Goal: Information Seeking & Learning: Check status

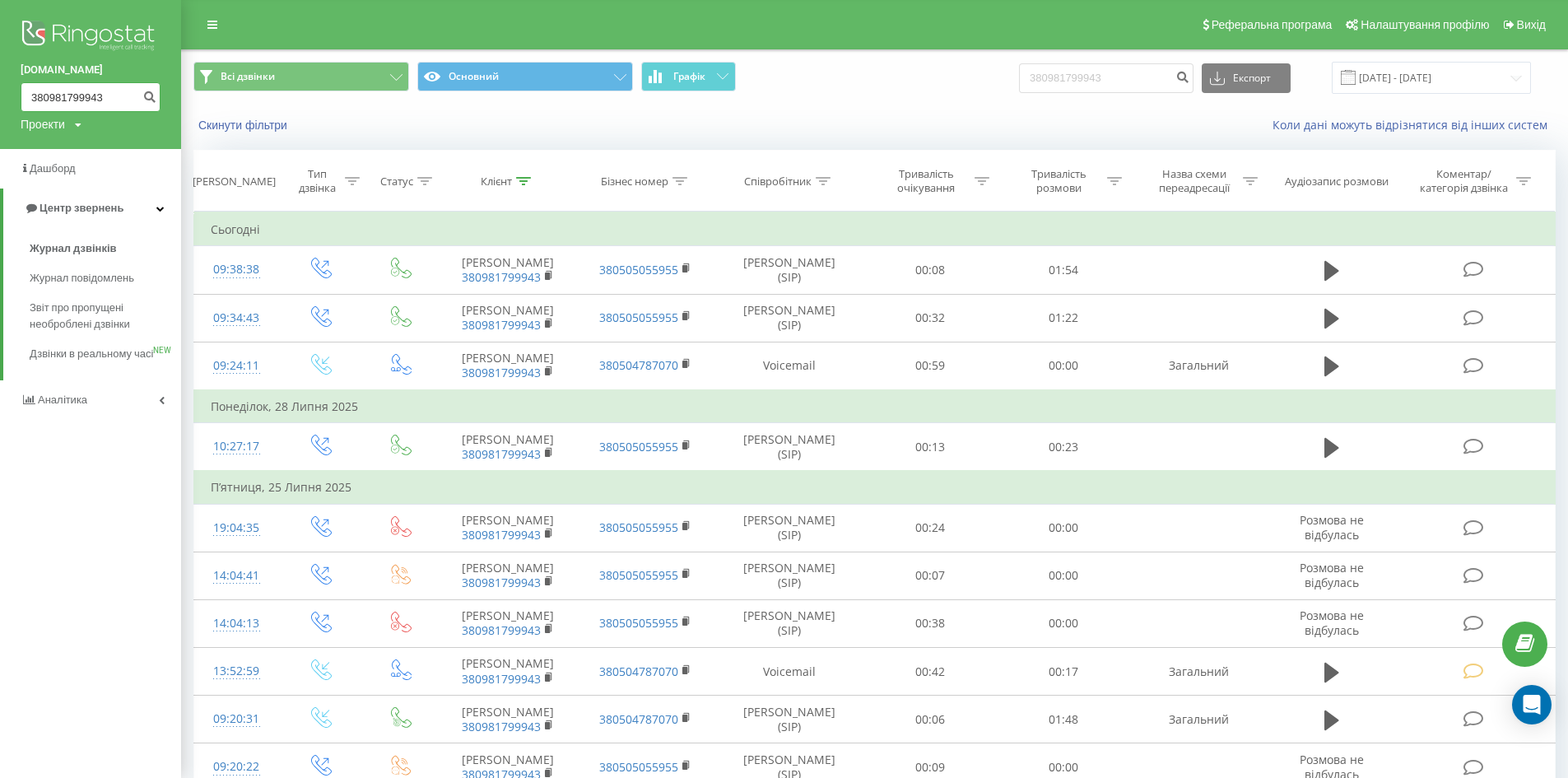
drag, startPoint x: 109, startPoint y: 93, endPoint x: 0, endPoint y: 97, distance: 109.1
click at [0, 97] on div "bazismed.com 380981799943 Проекти bazismed.com" at bounding box center [91, 74] width 181 height 149
paste input "51426479"
type input "380951426479"
click at [151, 93] on icon "submit" at bounding box center [149, 94] width 14 height 10
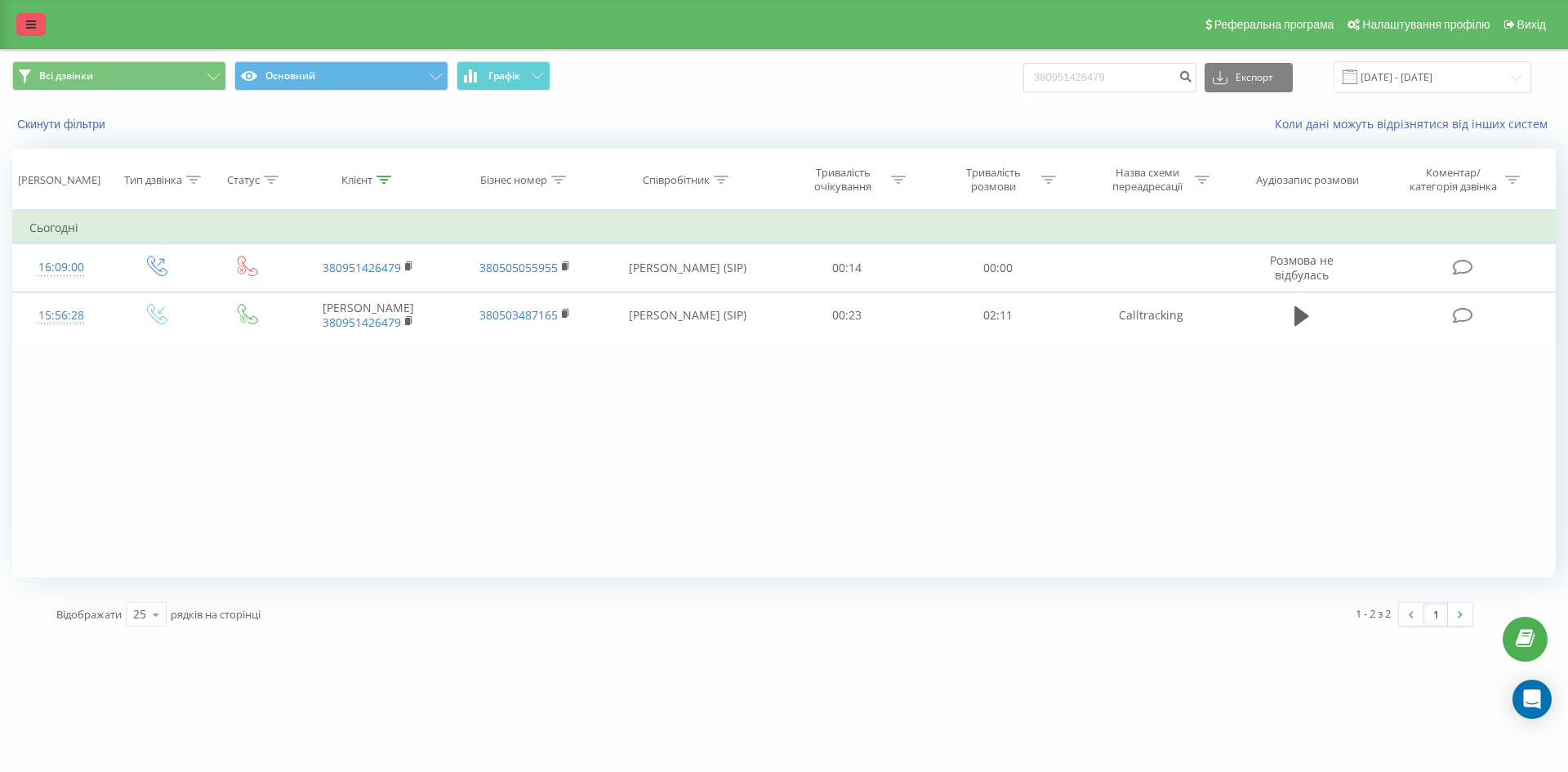
click at [17, 22] on link at bounding box center [31, 25] width 29 height 23
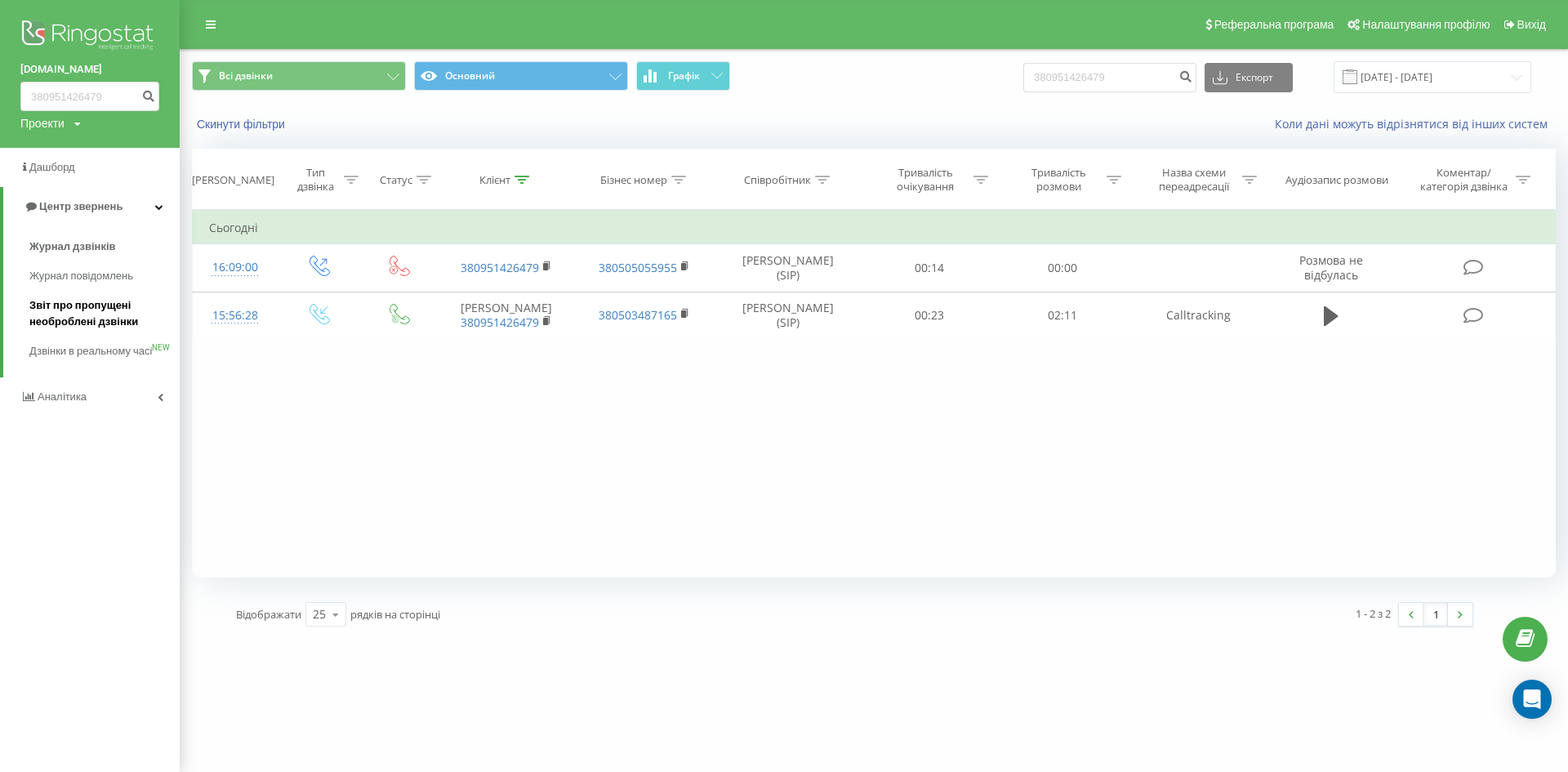
click at [70, 306] on span "Звіт про пропущені необроблені дзвінки" at bounding box center [100, 314] width 142 height 33
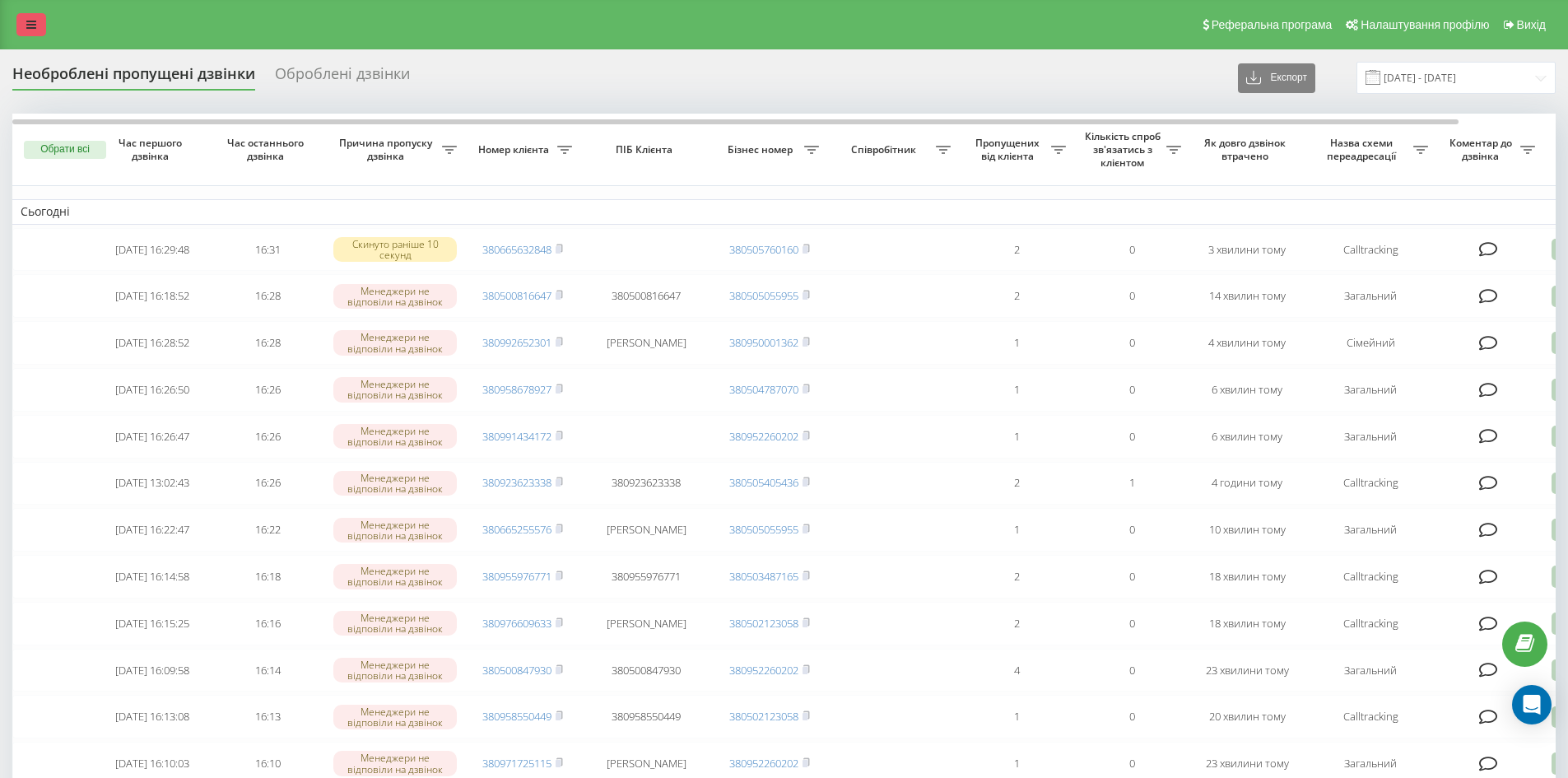
click at [32, 19] on icon at bounding box center [31, 24] width 10 height 12
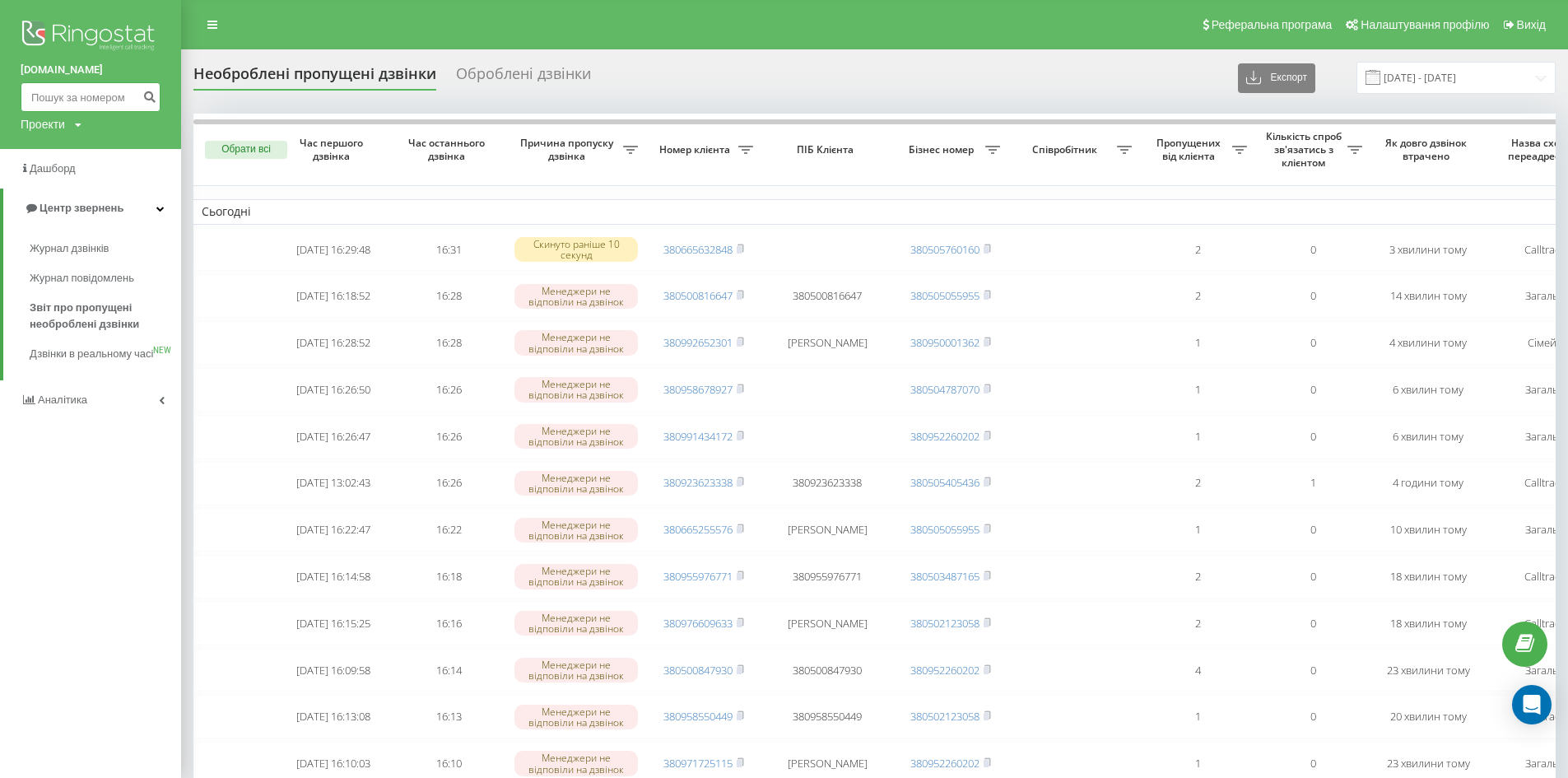
click at [97, 98] on input at bounding box center [91, 97] width 140 height 29
paste input "380501423595"
type input "380501423595"
click at [140, 103] on button "submit" at bounding box center [149, 97] width 22 height 29
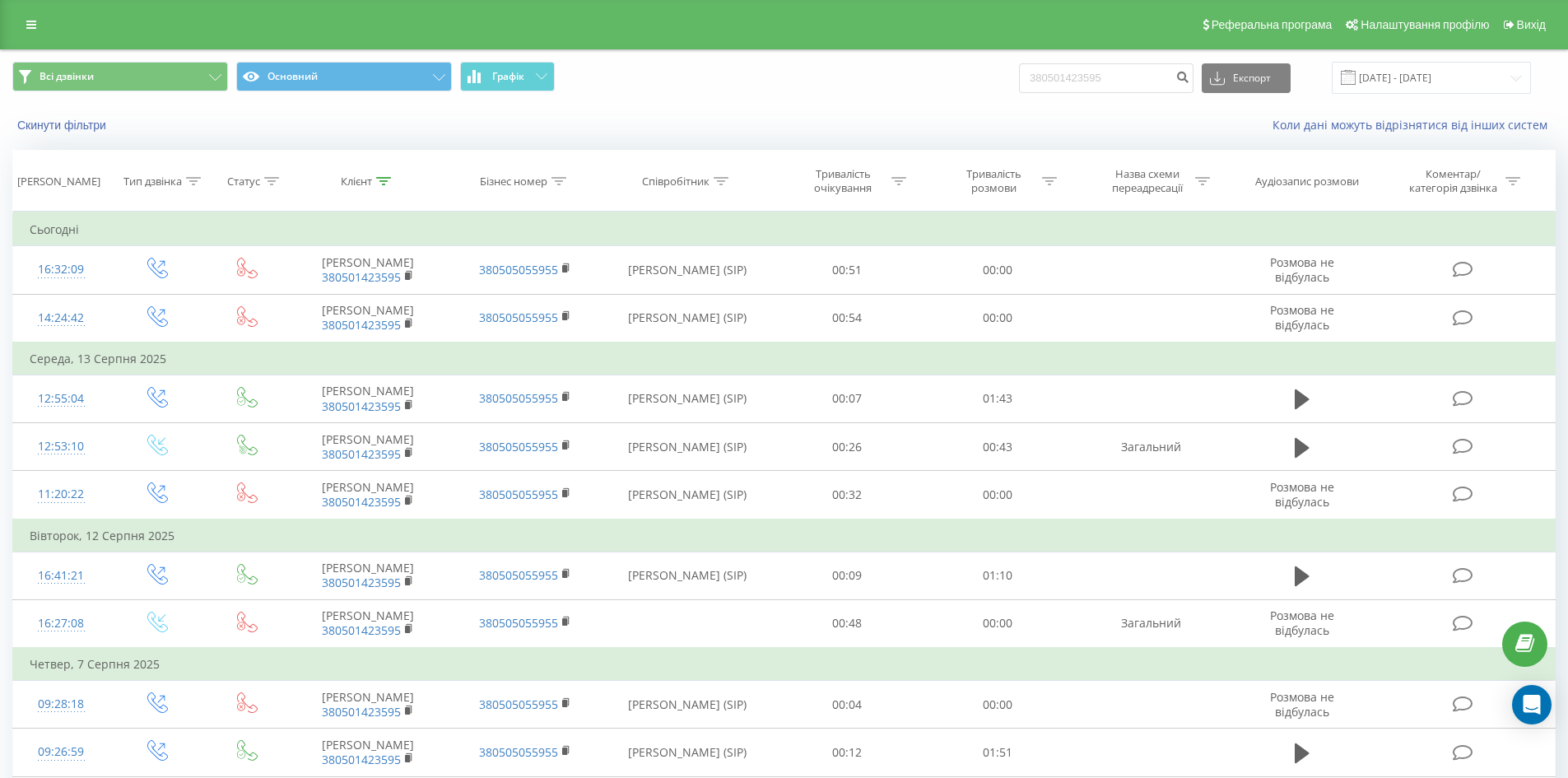
drag, startPoint x: 34, startPoint y: 3, endPoint x: 41, endPoint y: 12, distance: 11.4
click at [34, 3] on div "Реферальна програма Налаштування профілю Вихід" at bounding box center [784, 24] width 1568 height 50
drag, startPoint x: 35, startPoint y: 28, endPoint x: 61, endPoint y: 61, distance: 42.0
click at [35, 27] on icon at bounding box center [31, 24] width 10 height 12
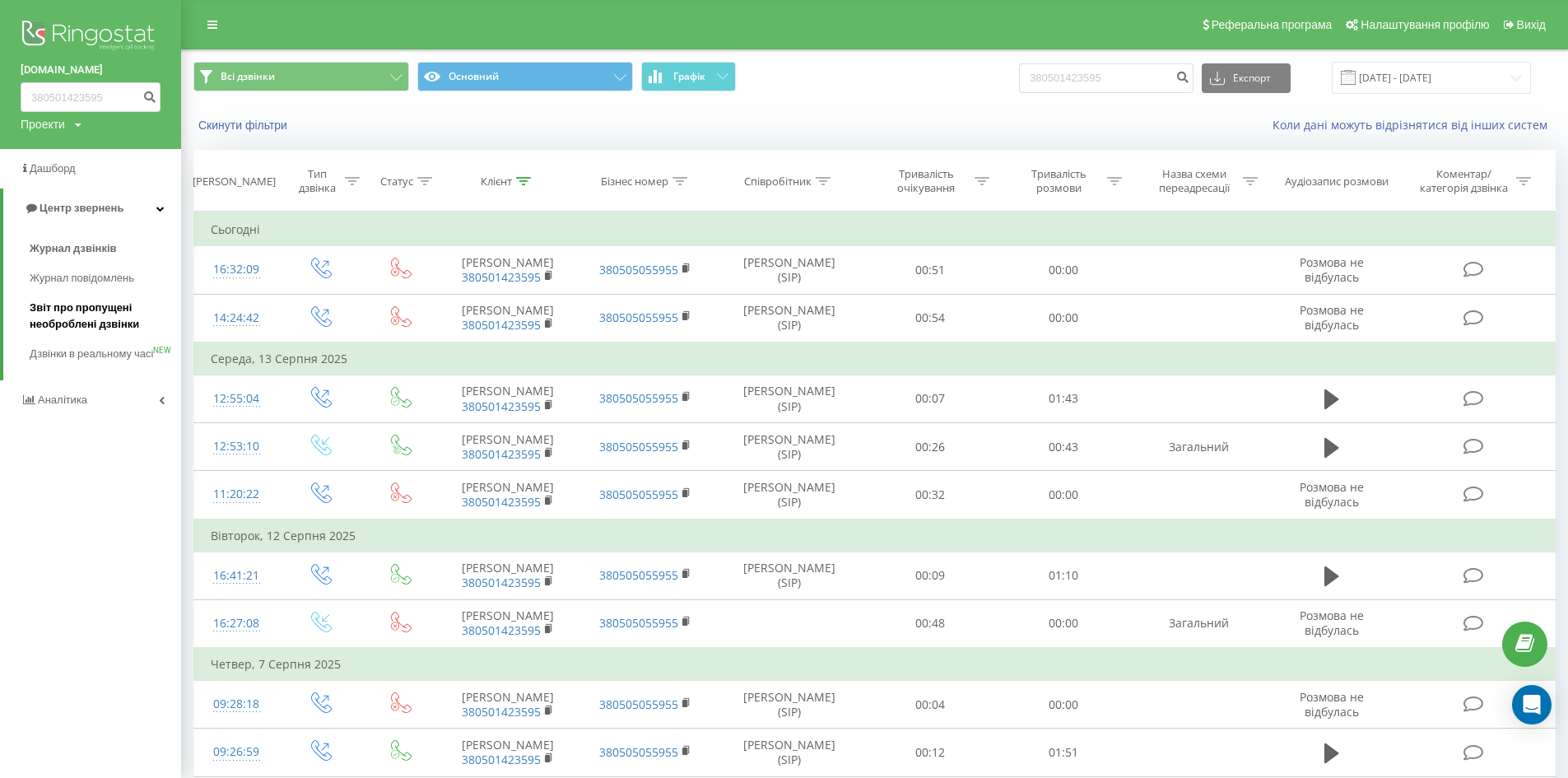
click at [70, 308] on span "Звіт про пропущені необроблені дзвінки" at bounding box center [100, 316] width 143 height 33
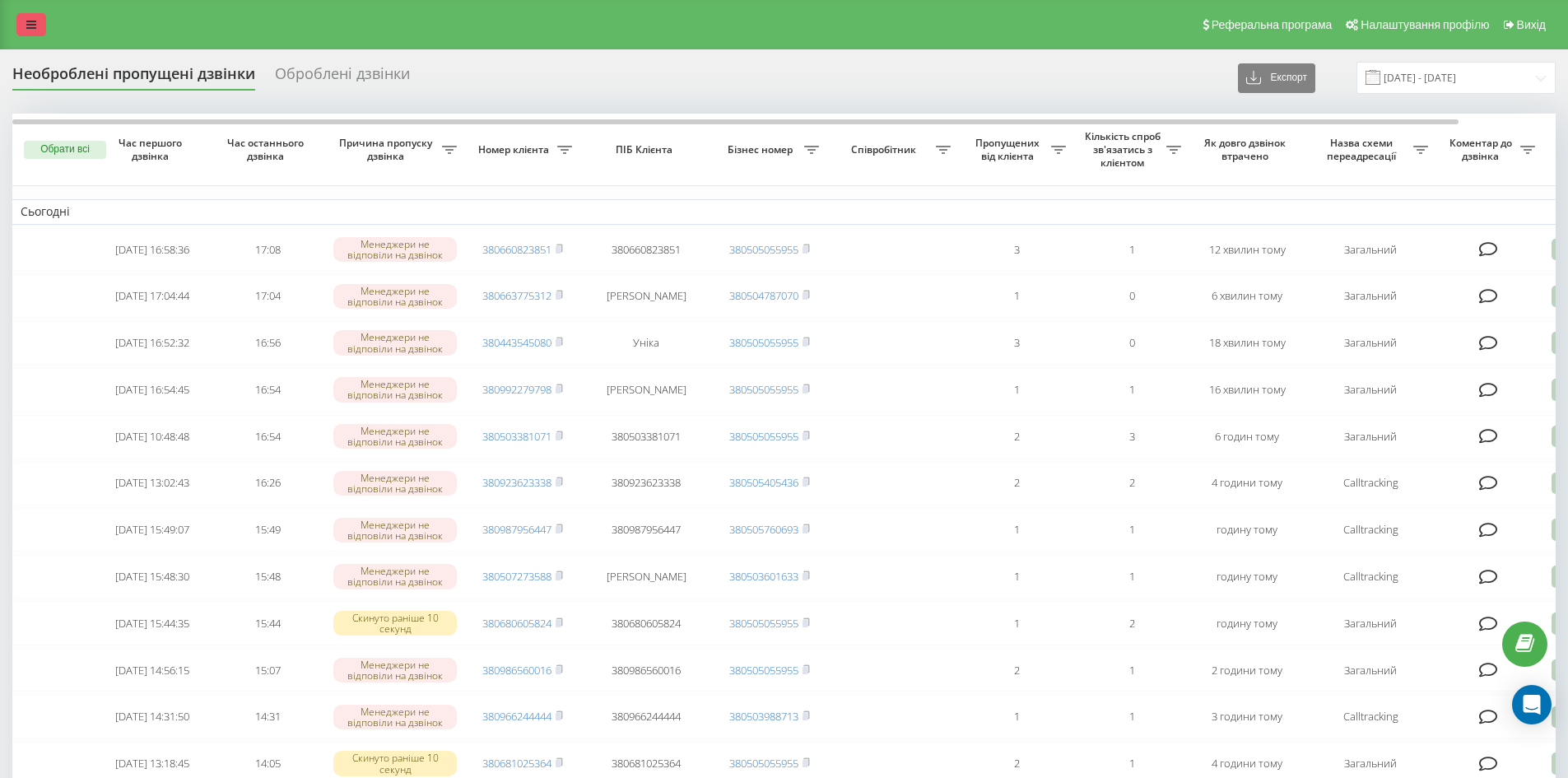
click at [31, 19] on icon at bounding box center [31, 24] width 10 height 12
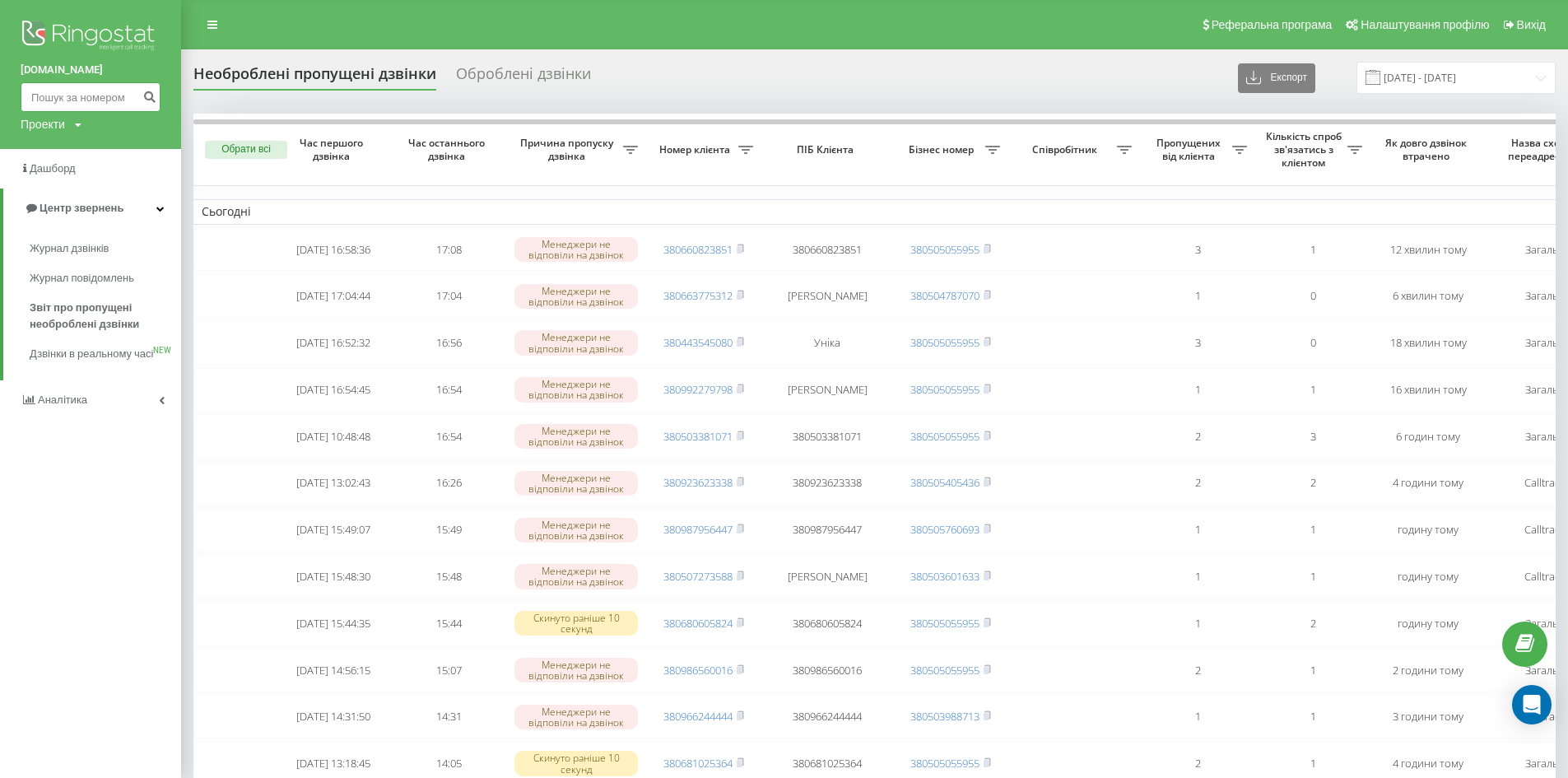
click at [96, 98] on input at bounding box center [91, 97] width 140 height 29
paste input "0663403809"
type input "0663403809"
click at [148, 96] on icon "submit" at bounding box center [149, 94] width 14 height 10
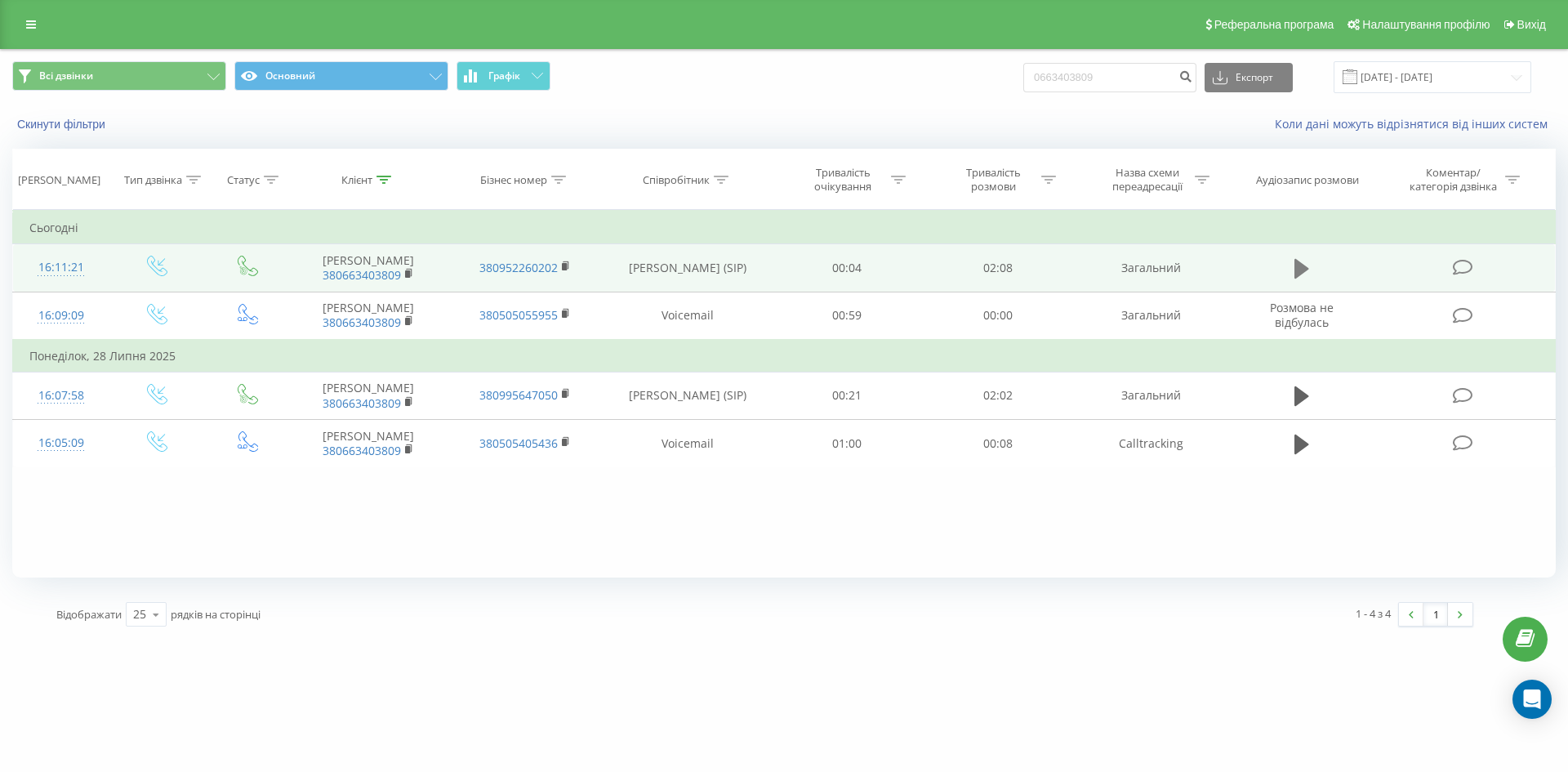
click at [1301, 261] on icon at bounding box center [1301, 269] width 14 height 23
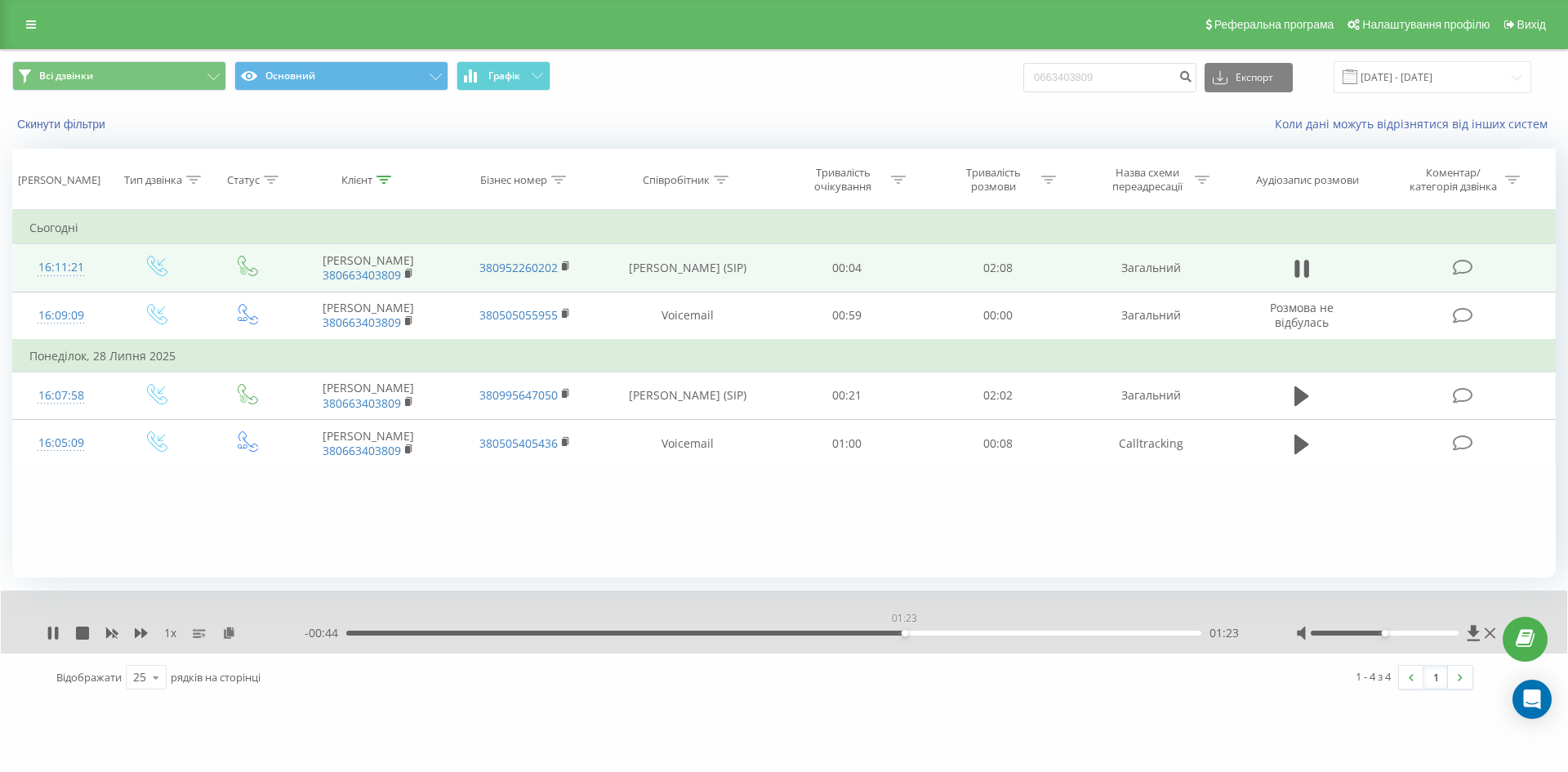
click at [904, 632] on div "01:23" at bounding box center [774, 633] width 855 height 5
click at [983, 633] on div "01:35" at bounding box center [774, 633] width 855 height 5
